Goal: Feedback & Contribution: Submit feedback/report problem

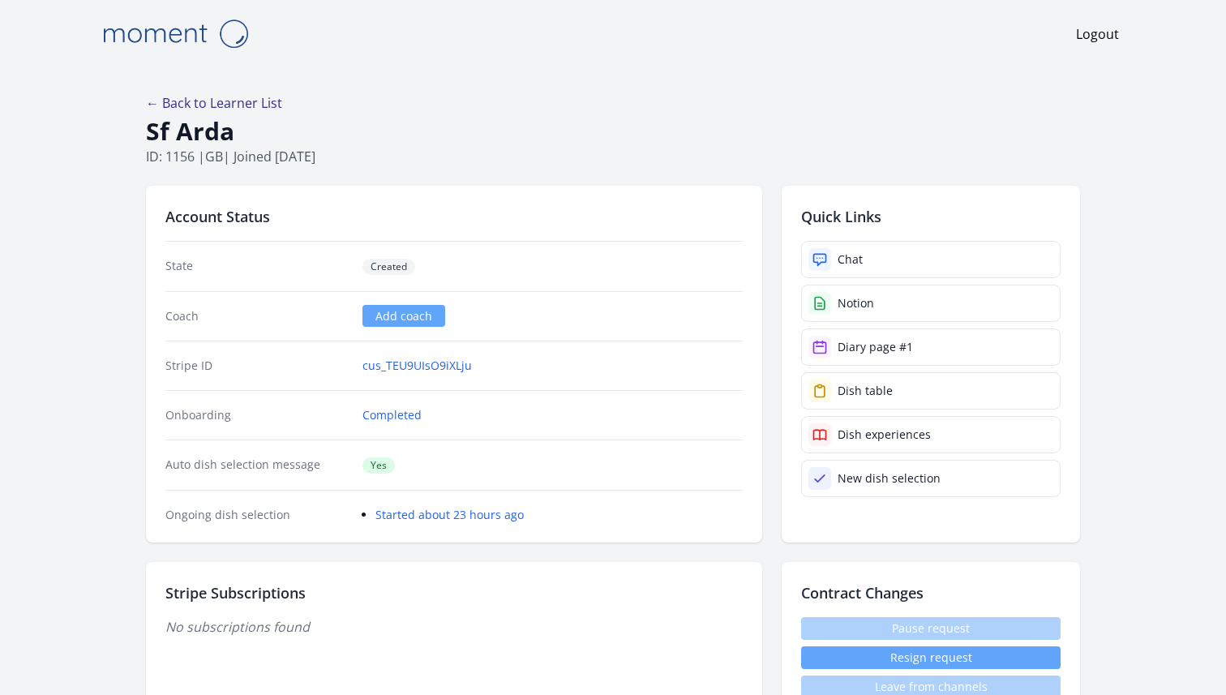
click at [195, 101] on link "← Back to Learner List" at bounding box center [214, 103] width 136 height 18
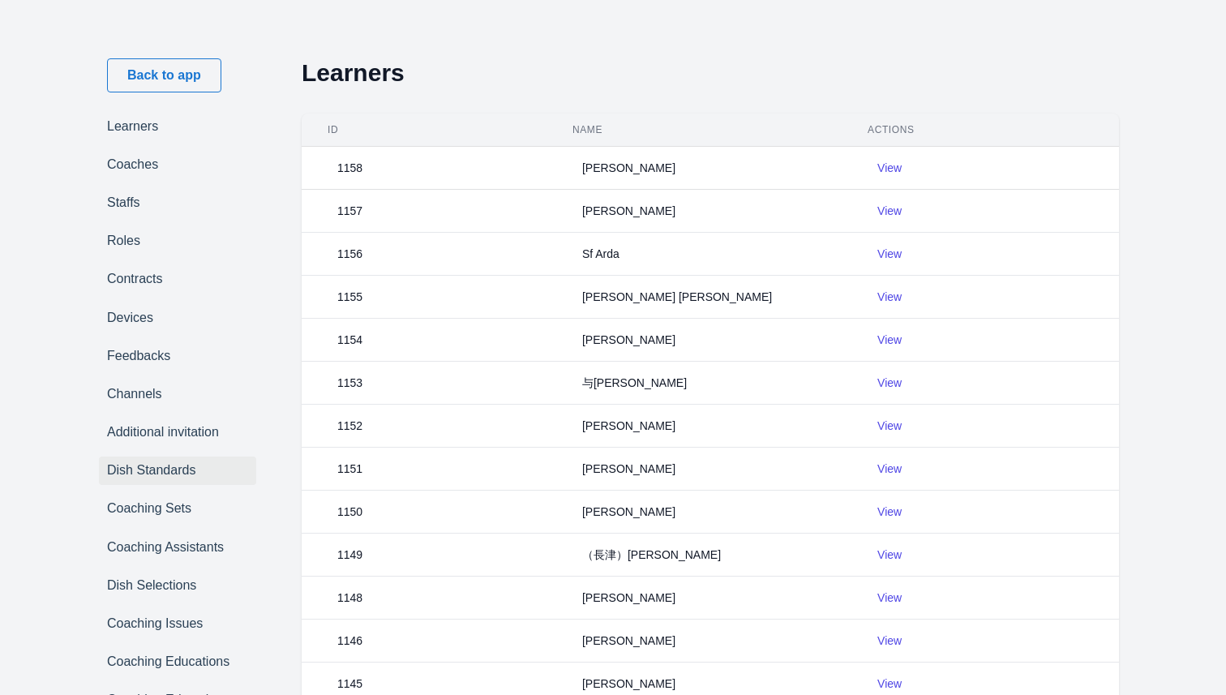
scroll to position [431, 0]
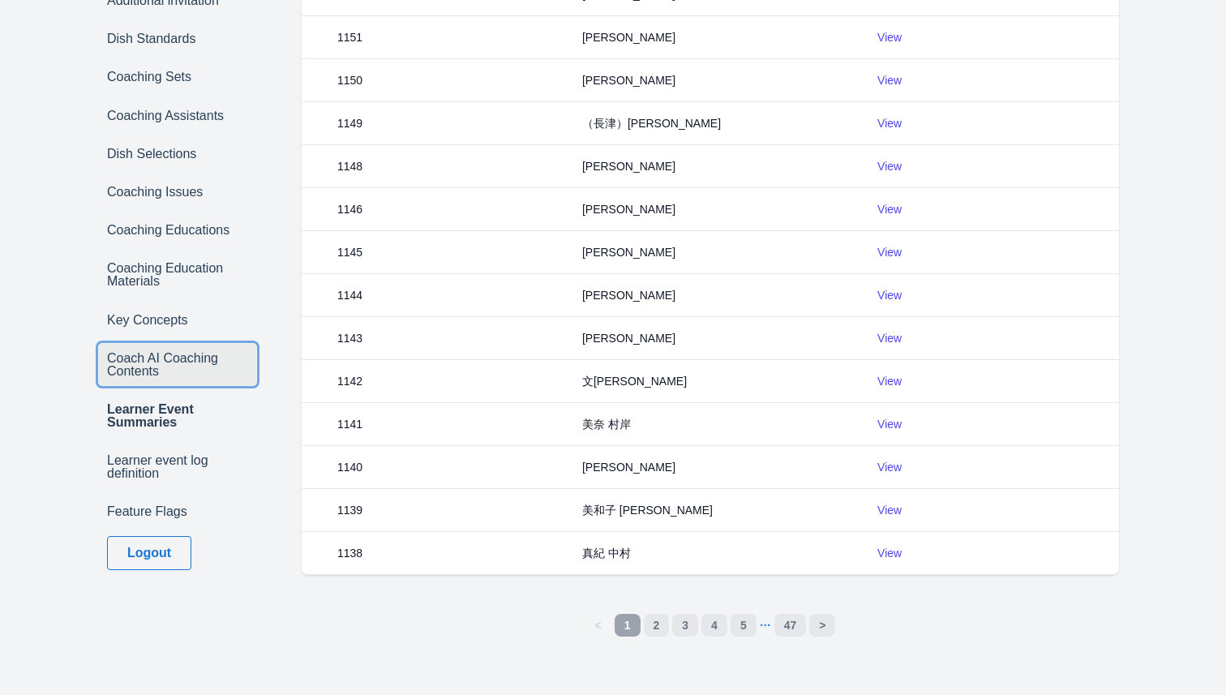
click at [165, 371] on link "Coach AI Coaching Contents" at bounding box center [177, 364] width 157 height 41
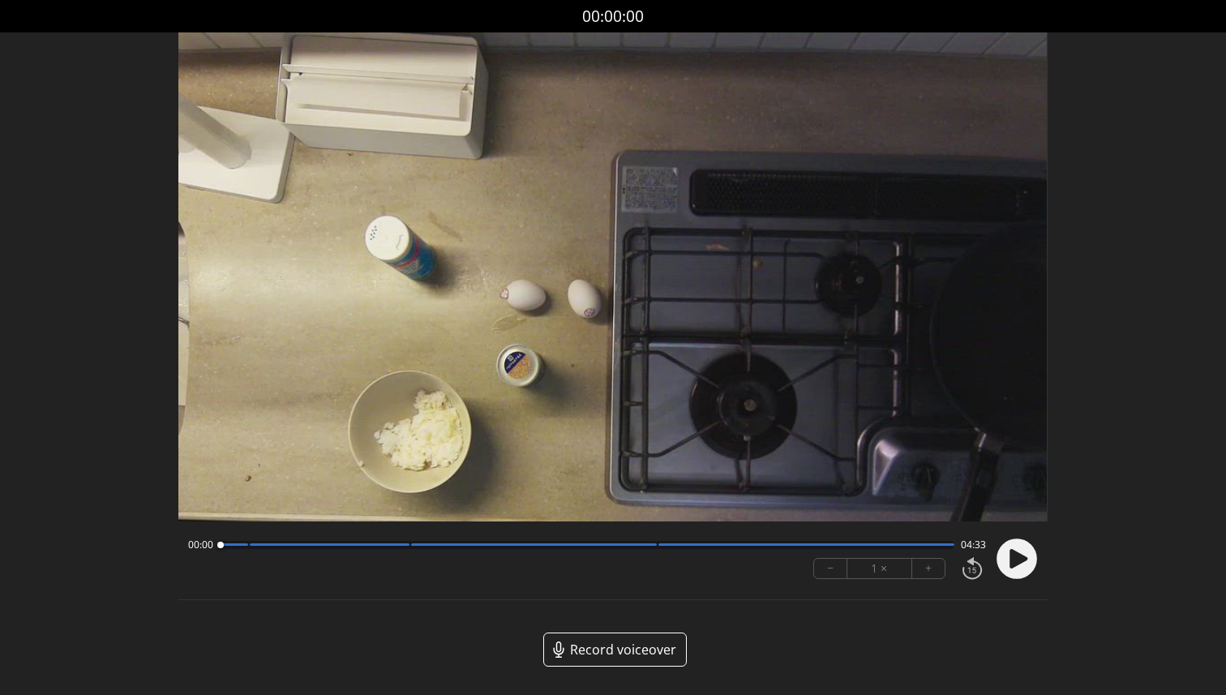
click at [1002, 554] on circle at bounding box center [1016, 558] width 41 height 41
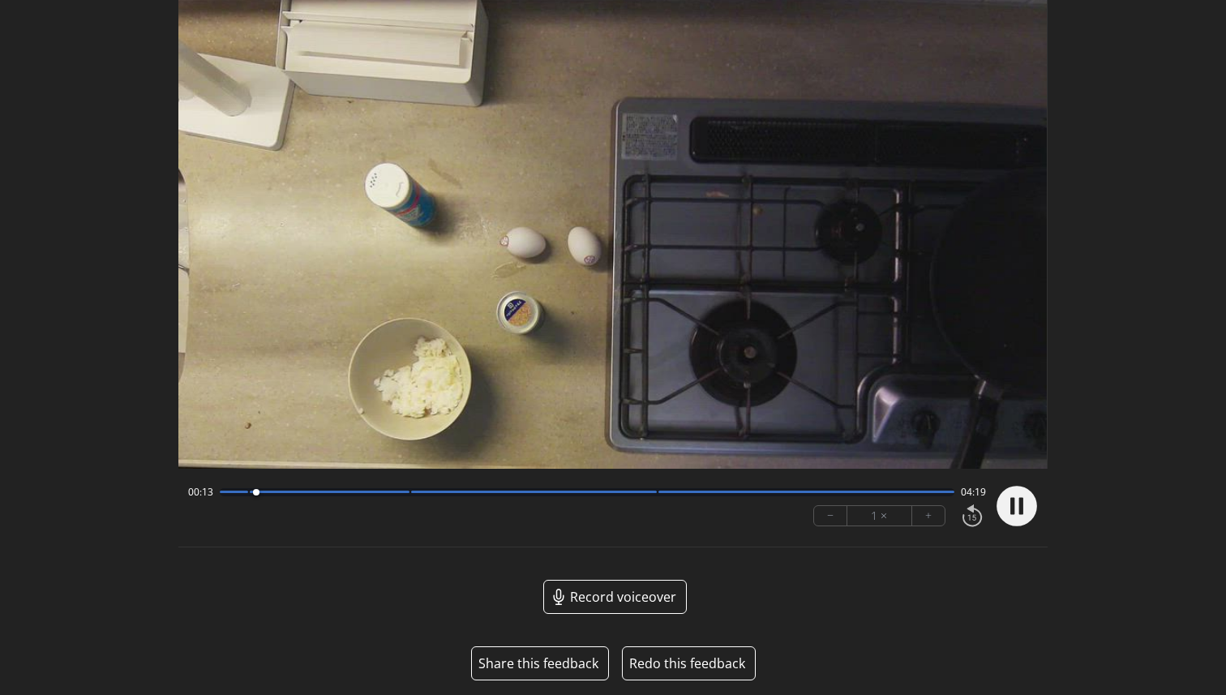
scroll to position [63, 0]
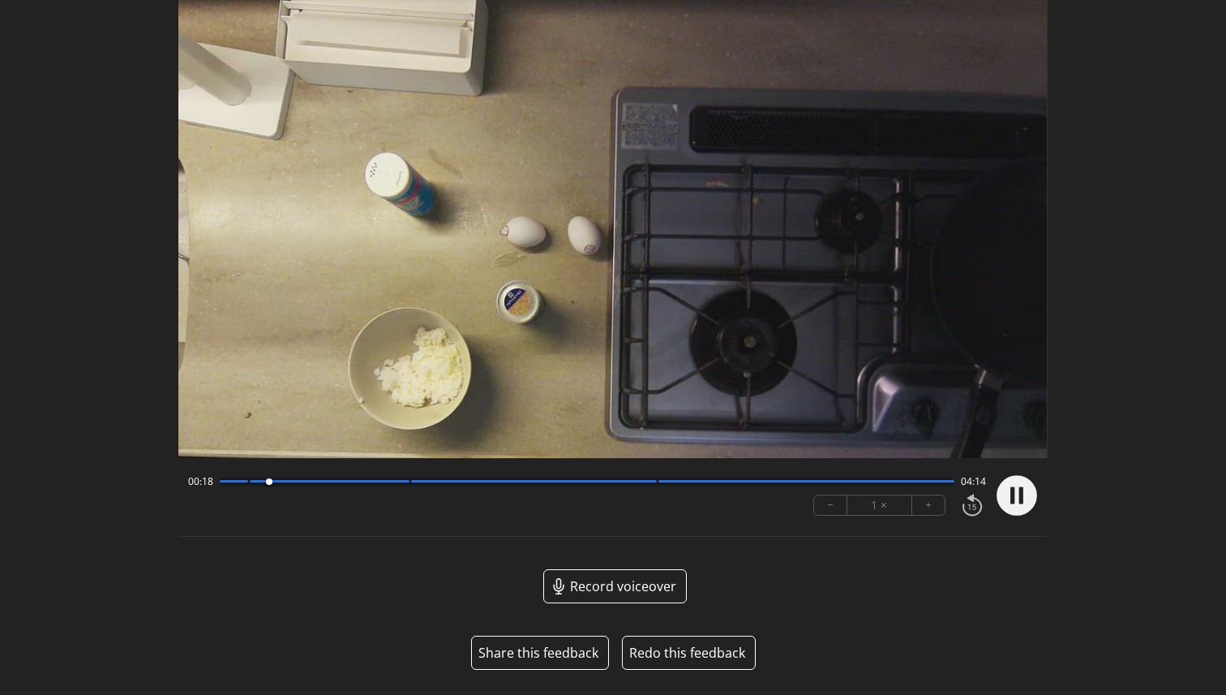
click at [528, 655] on button "Share this feedback" at bounding box center [538, 652] width 120 height 19
